Goal: Task Accomplishment & Management: Use online tool/utility

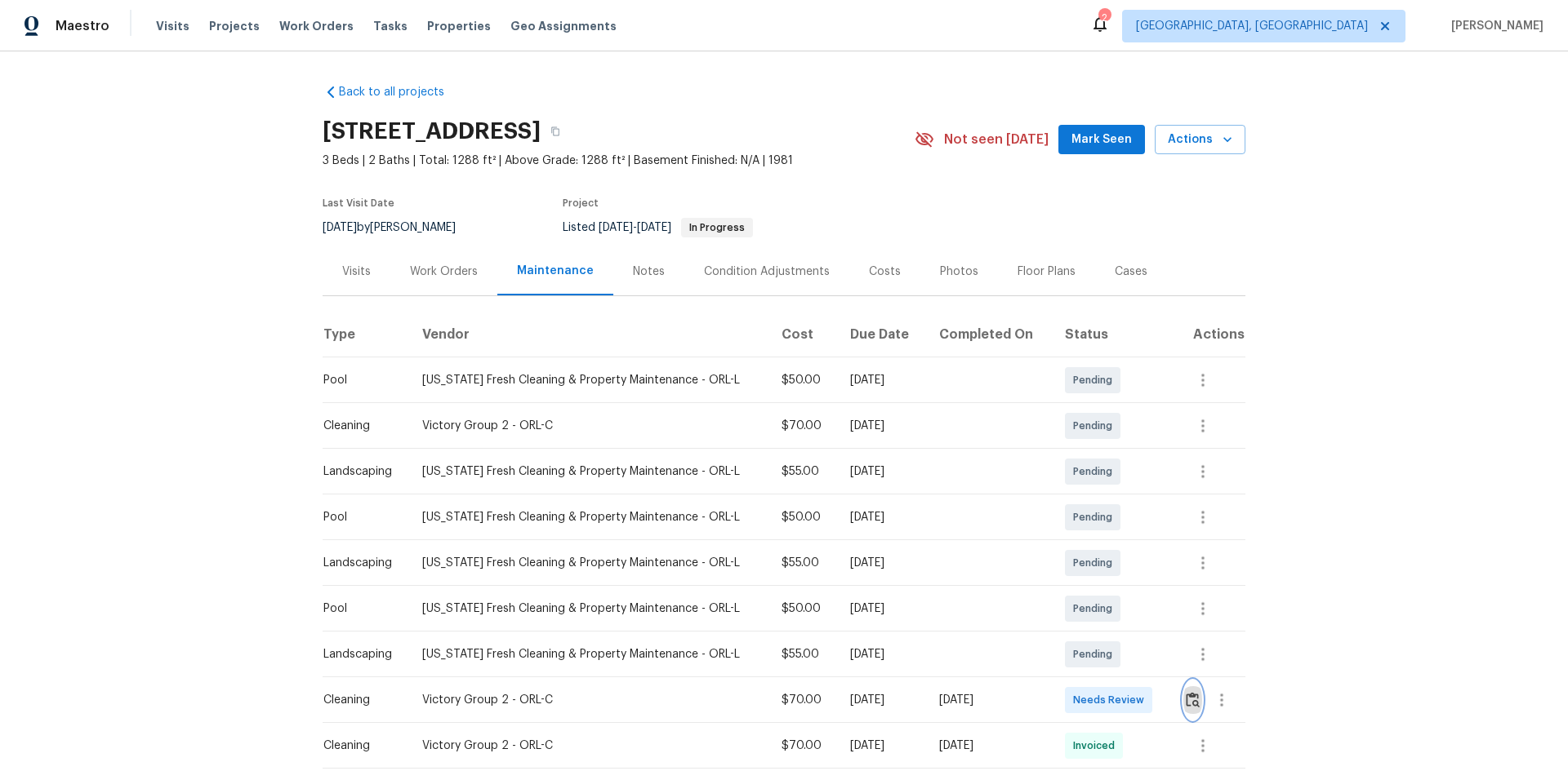
click at [1186, 693] on img "button" at bounding box center [1193, 700] width 13 height 15
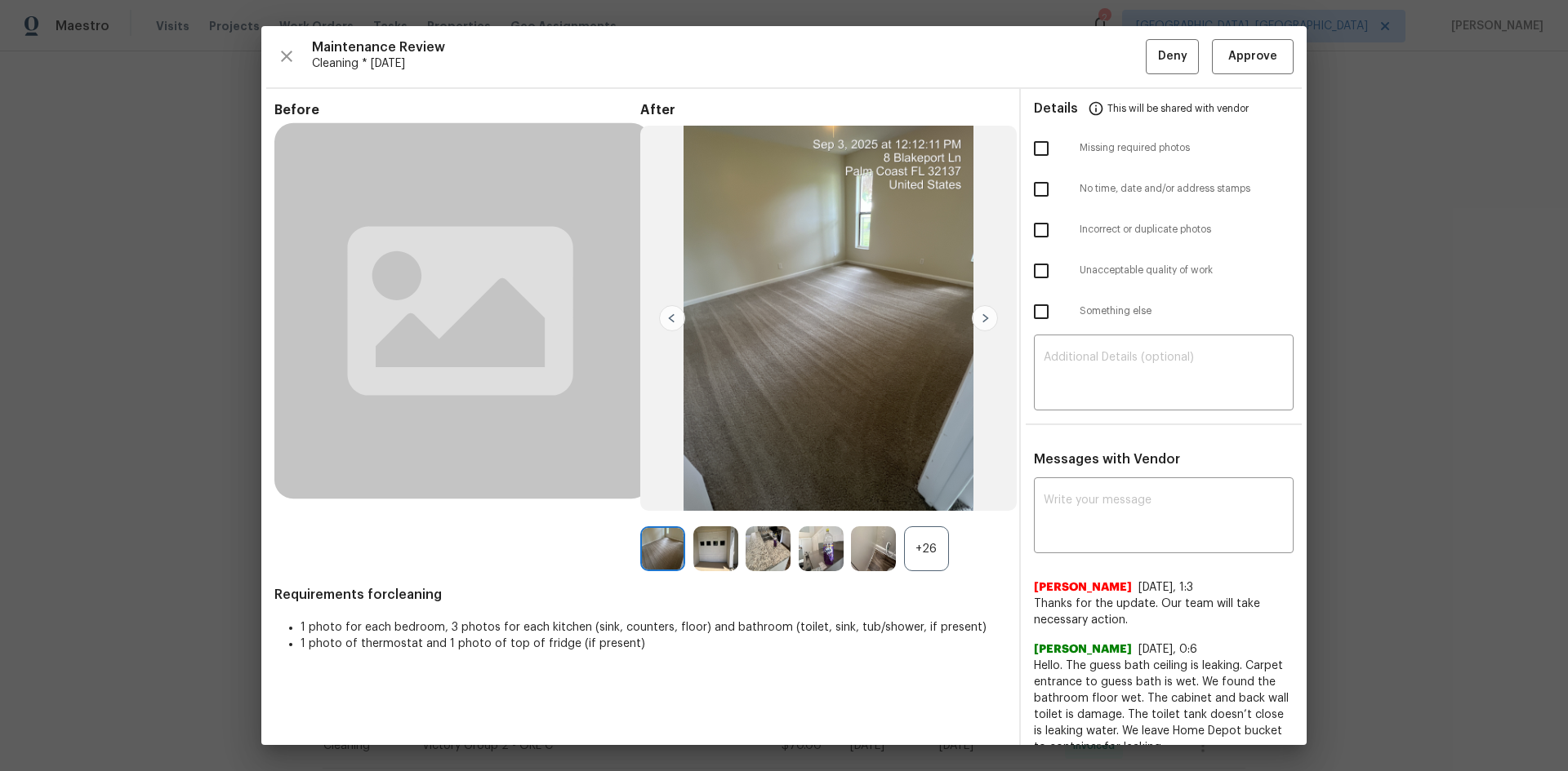
click at [1240, 37] on div "Maintenance Review Cleaning * Tue, Sep 02 Deny Approve Before After +26 Require…" at bounding box center [784, 386] width 1046 height 719
click at [1228, 63] on span "Approve" at bounding box center [1252, 56] width 49 height 20
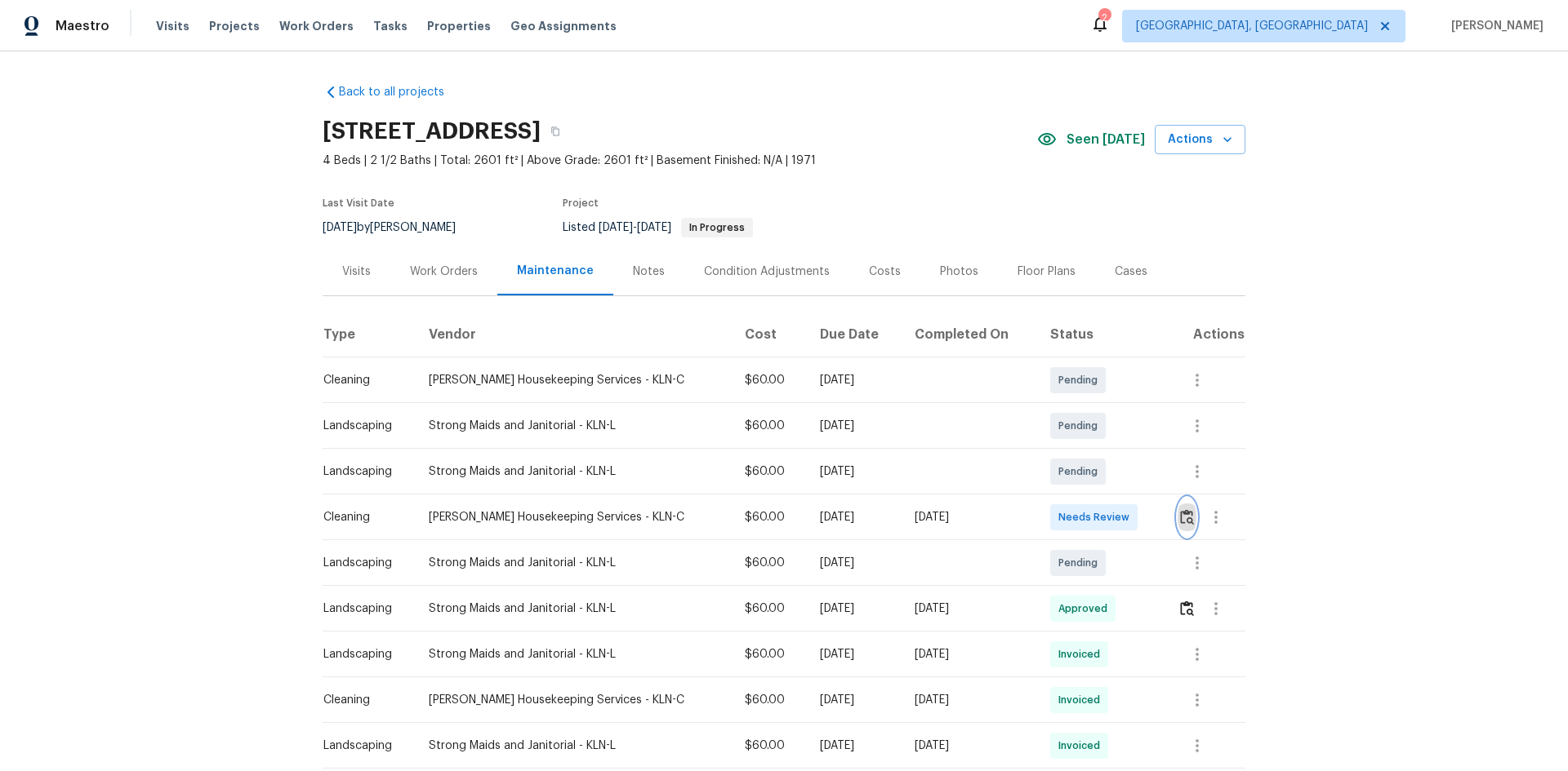
click at [1180, 512] on img "button" at bounding box center [1187, 517] width 13 height 15
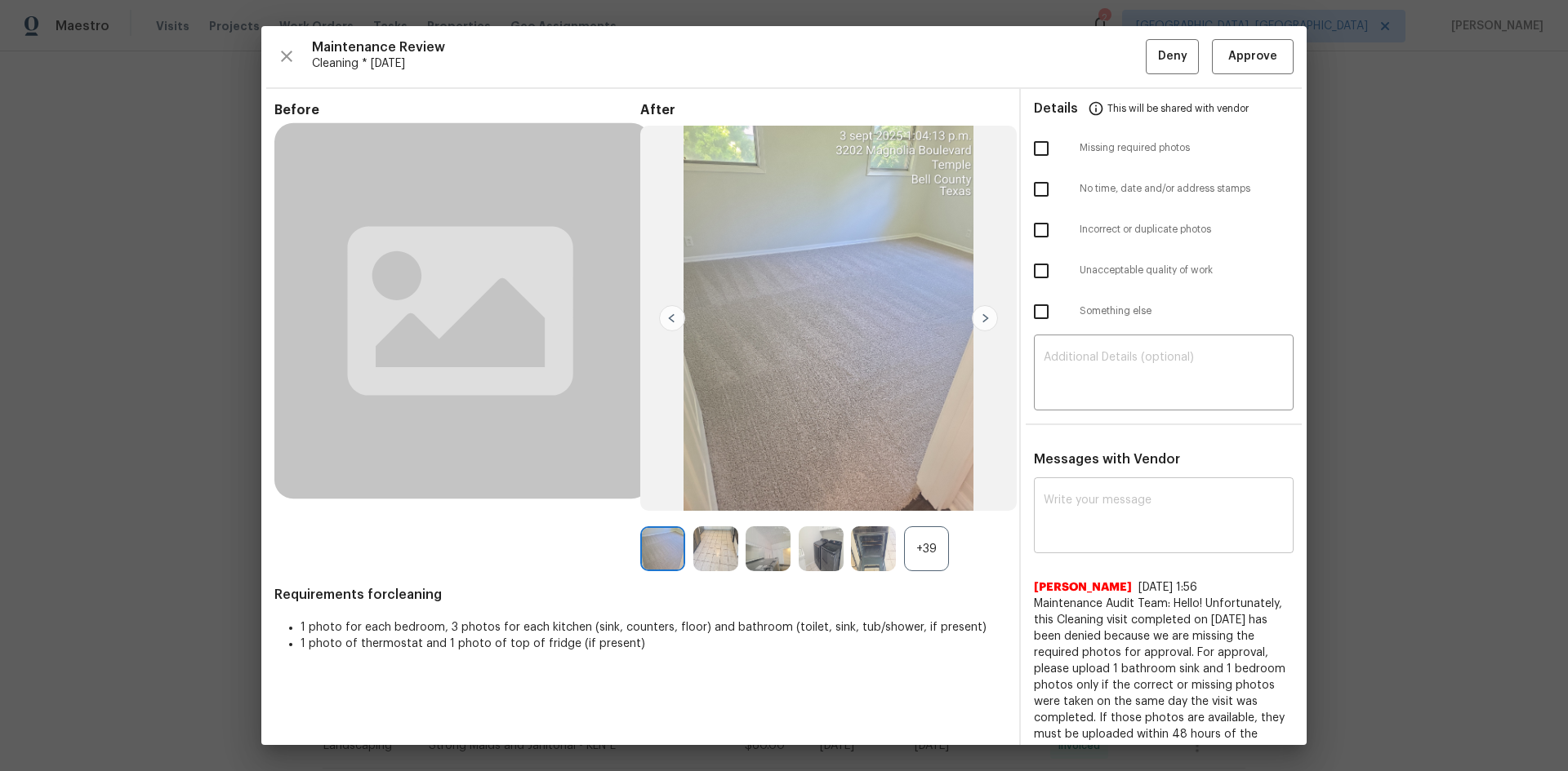
click at [1063, 487] on div "x ​" at bounding box center [1164, 517] width 260 height 72
paste textarea "Maintenance Audit Team: Hello! After further review, the visit([DATE]) has been…"
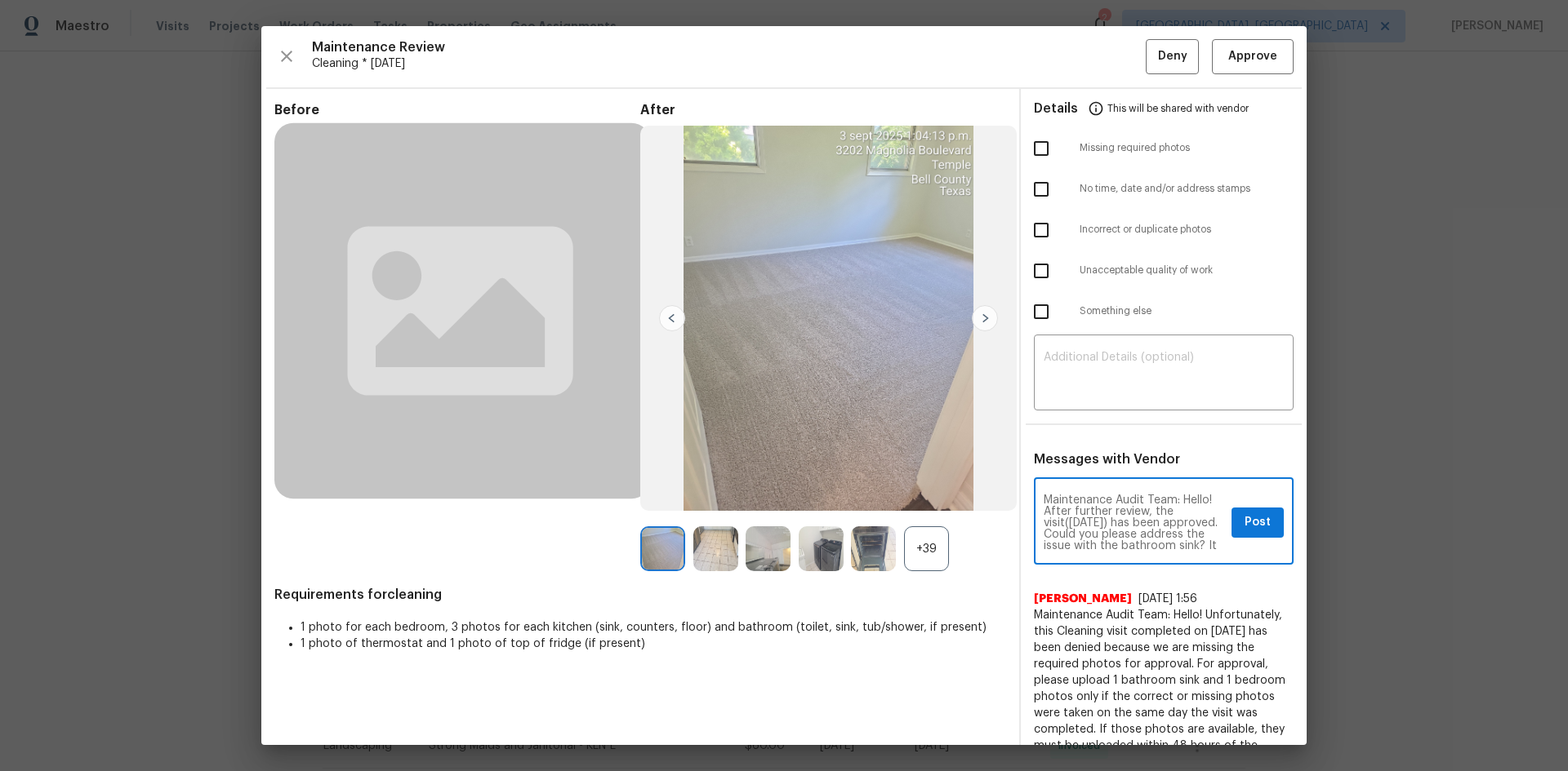
click at [1095, 524] on textarea "Maintenance Audit Team: Hello! After further review, the visit([DATE]) has been…" at bounding box center [1134, 522] width 181 height 57
click at [1111, 524] on textarea "Maintenance Audit Team: Hello! After further review, the visit([DATE]) has been…" at bounding box center [1134, 522] width 181 height 57
click at [1165, 535] on textarea "Maintenance Audit Team: Hello! After further review, the visit([DATE]) has been…" at bounding box center [1134, 522] width 181 height 57
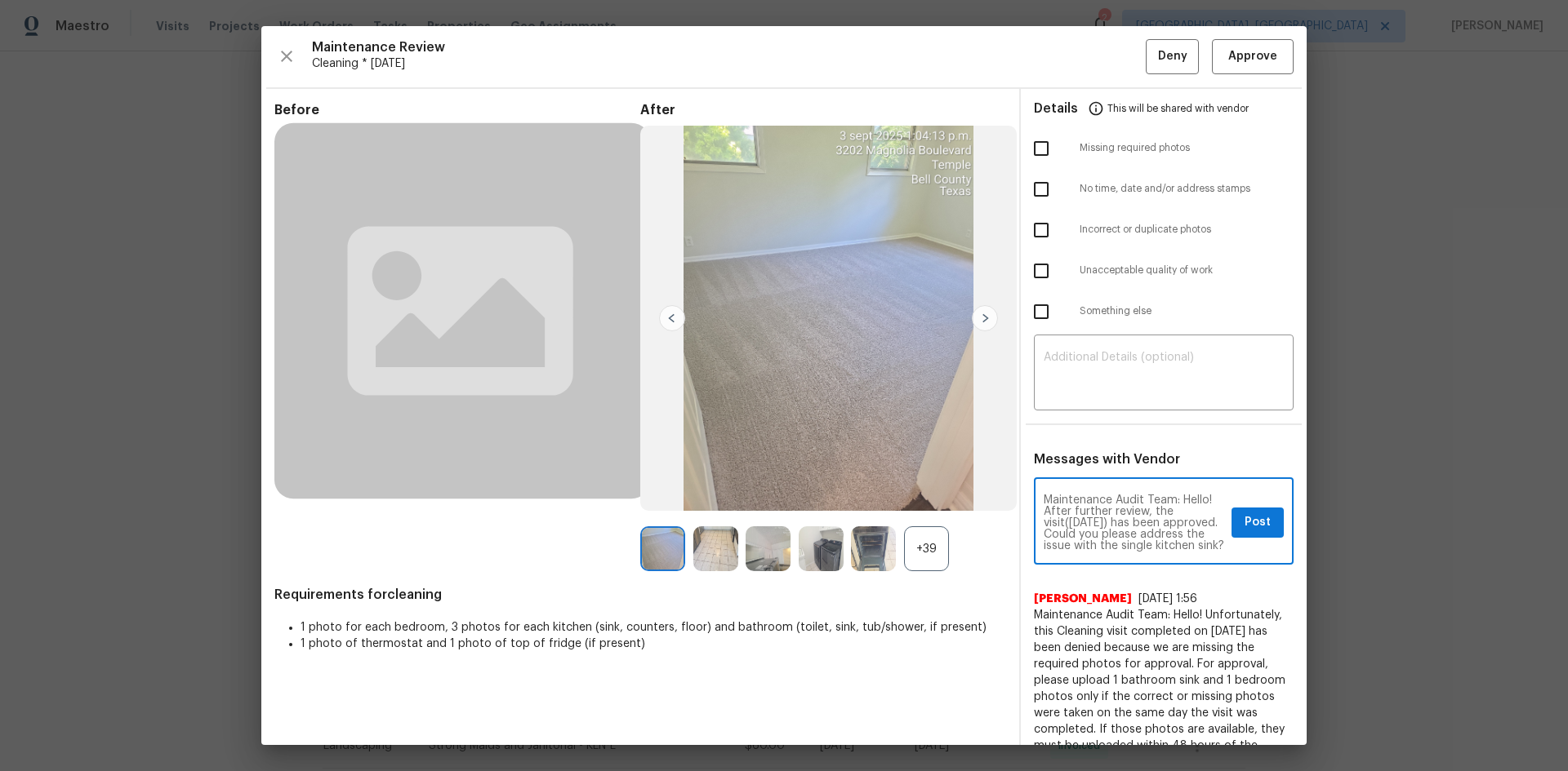
type textarea "Maintenance Audit Team: Hello! After further review, the visit([DATE]) has been…"
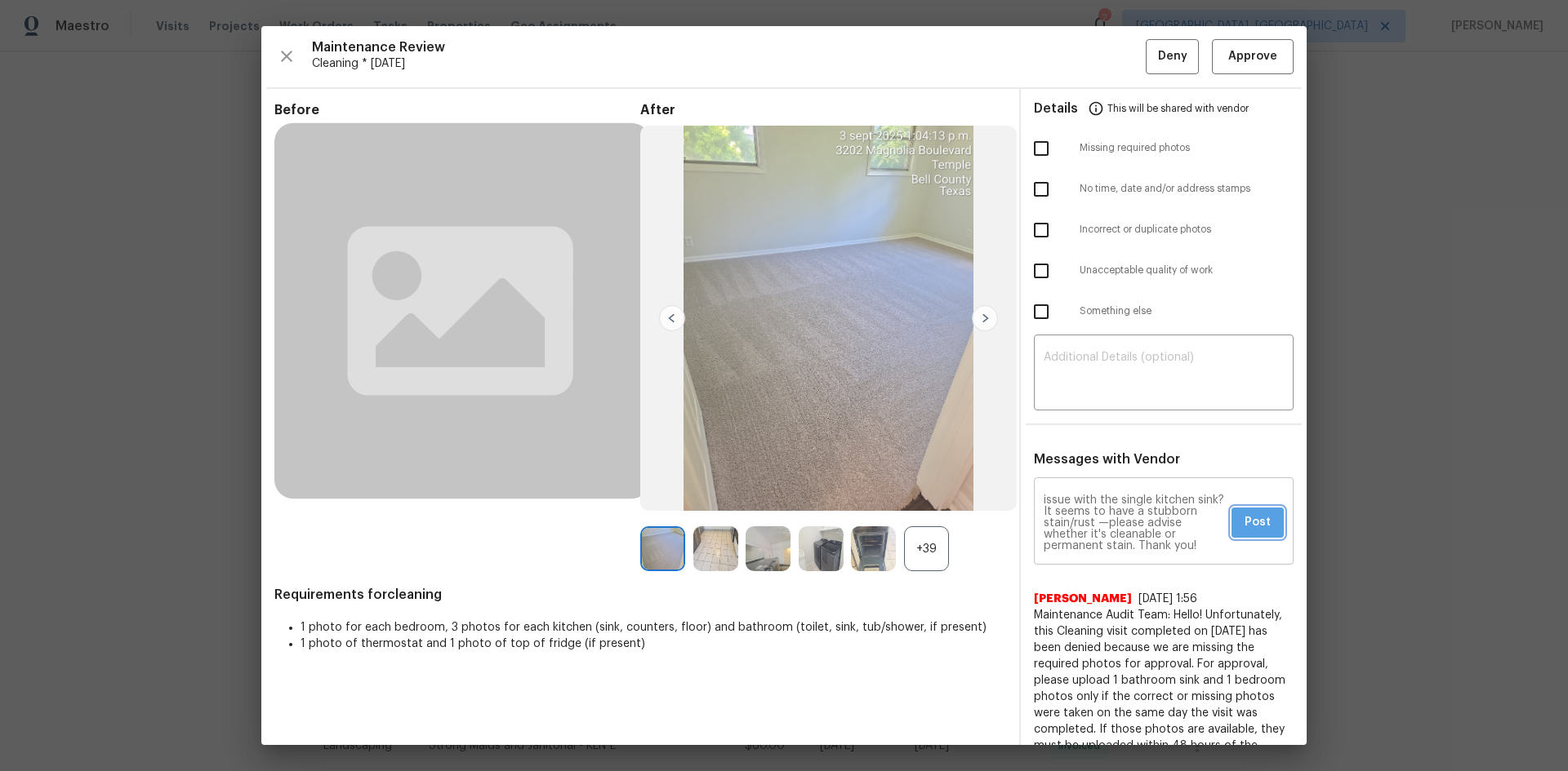
click at [1245, 523] on span "Post" at bounding box center [1257, 522] width 26 height 20
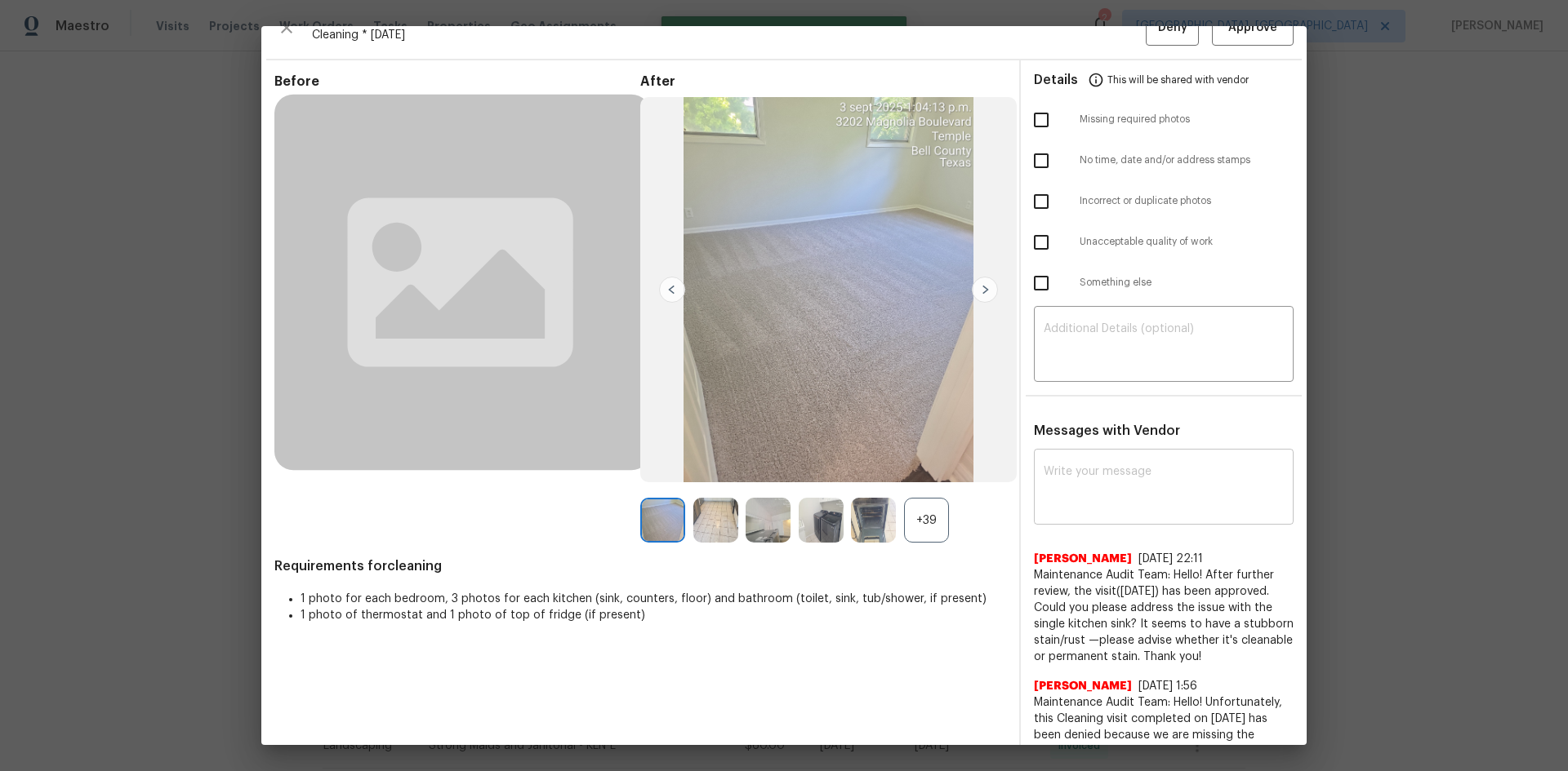
scroll to position [0, 0]
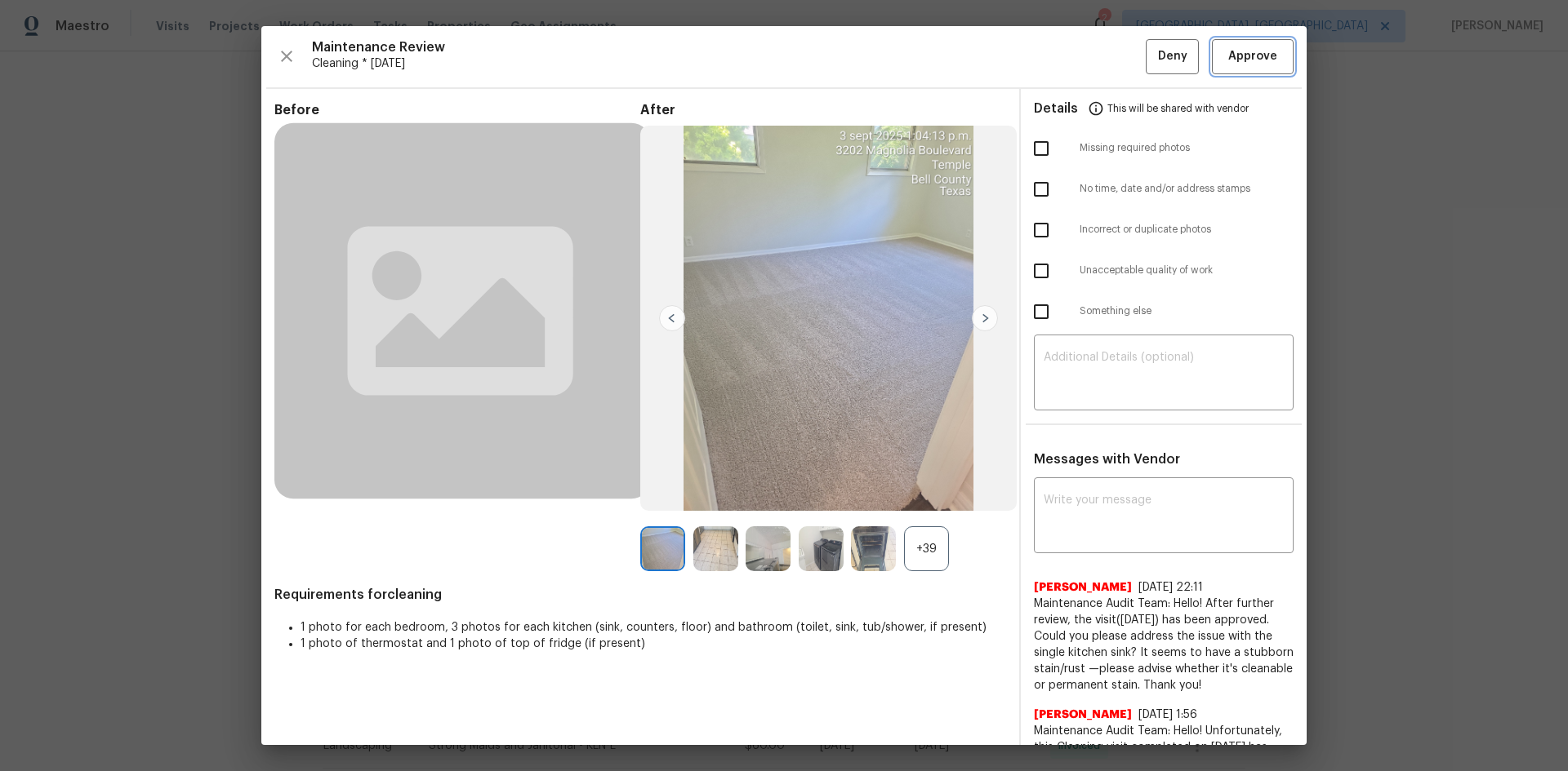
click at [1253, 71] on button "Approve" at bounding box center [1252, 57] width 82 height 36
